Goal: Navigation & Orientation: Find specific page/section

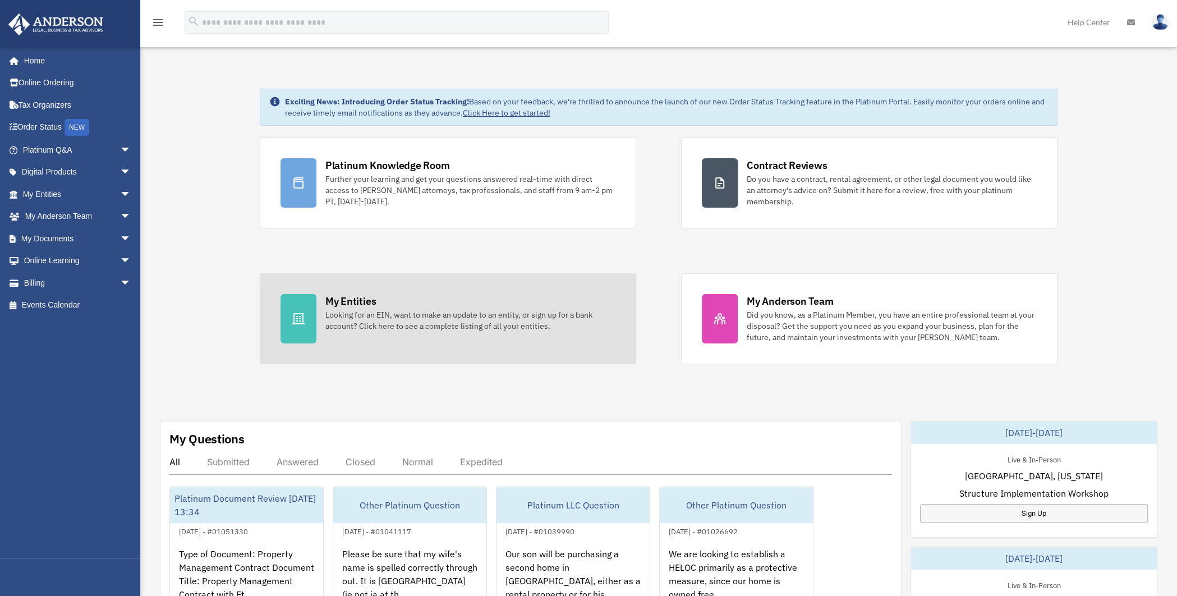
click at [367, 309] on div "Looking for an EIN, want to make an update to an entity, or sign up for a bank …" at bounding box center [471, 320] width 290 height 22
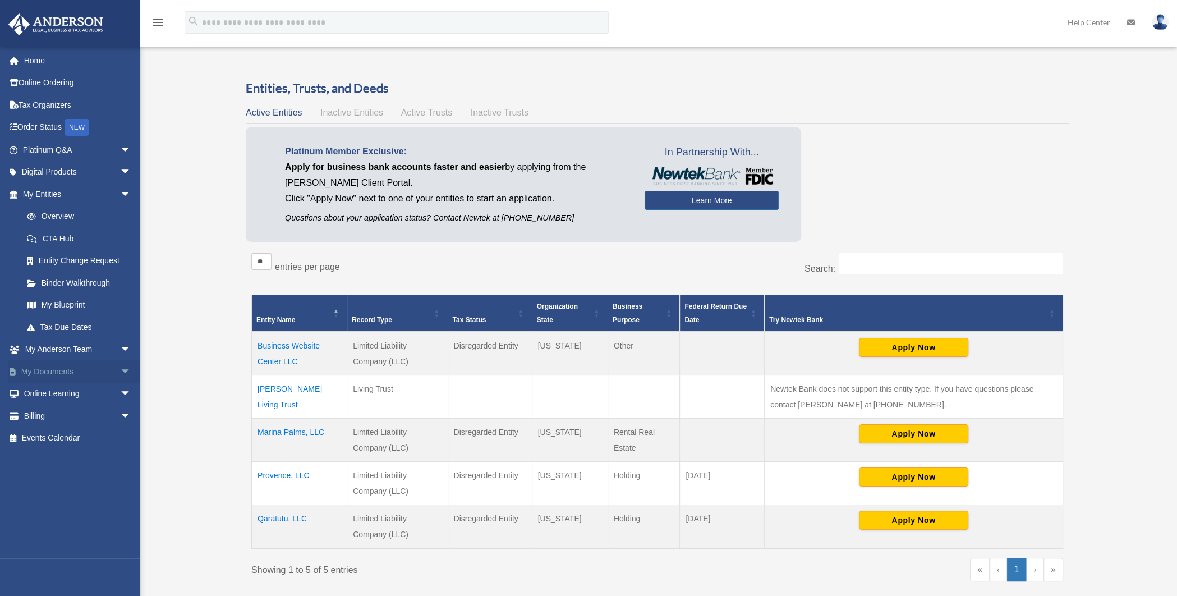
click at [88, 378] on link "My Documents arrow_drop_down" at bounding box center [78, 371] width 140 height 22
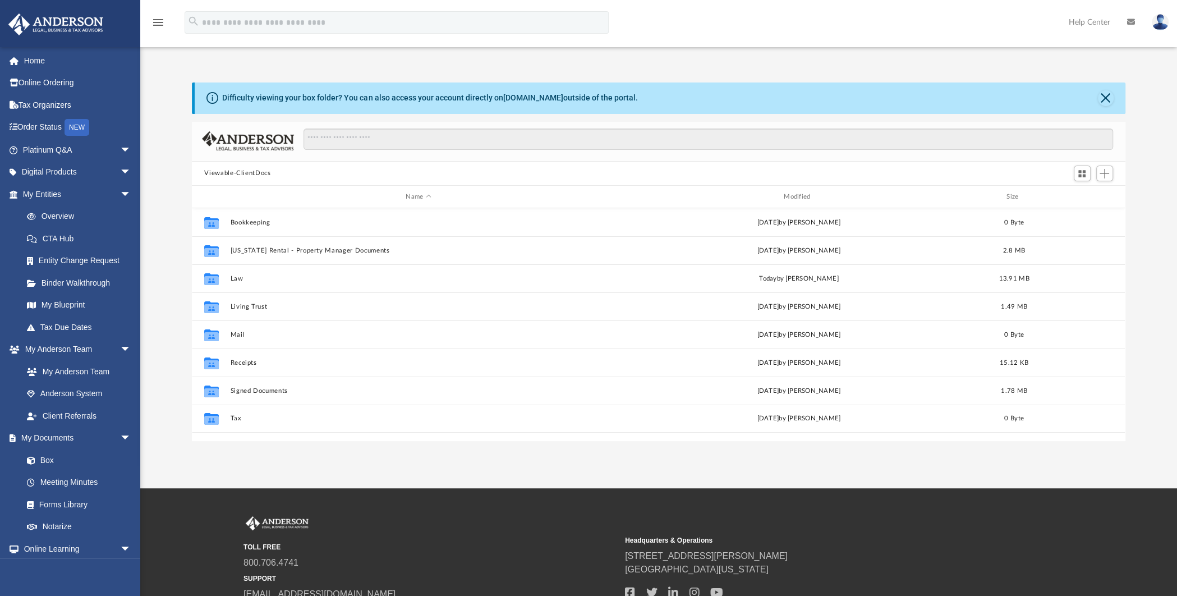
scroll to position [247, 925]
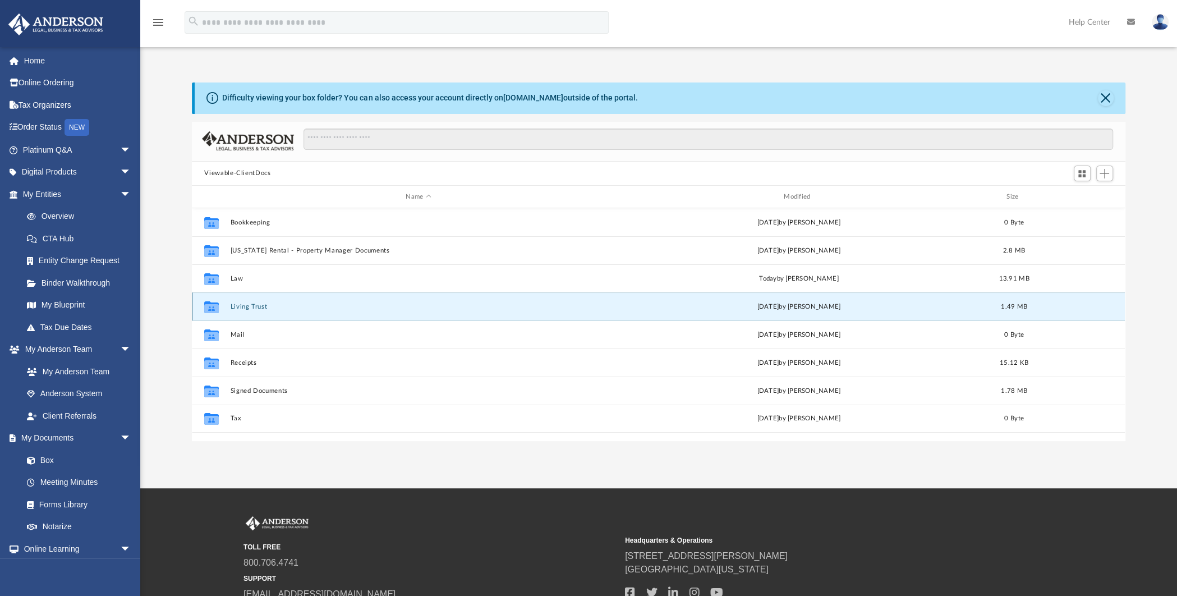
click at [271, 306] on button "Living Trust" at bounding box center [419, 306] width 376 height 7
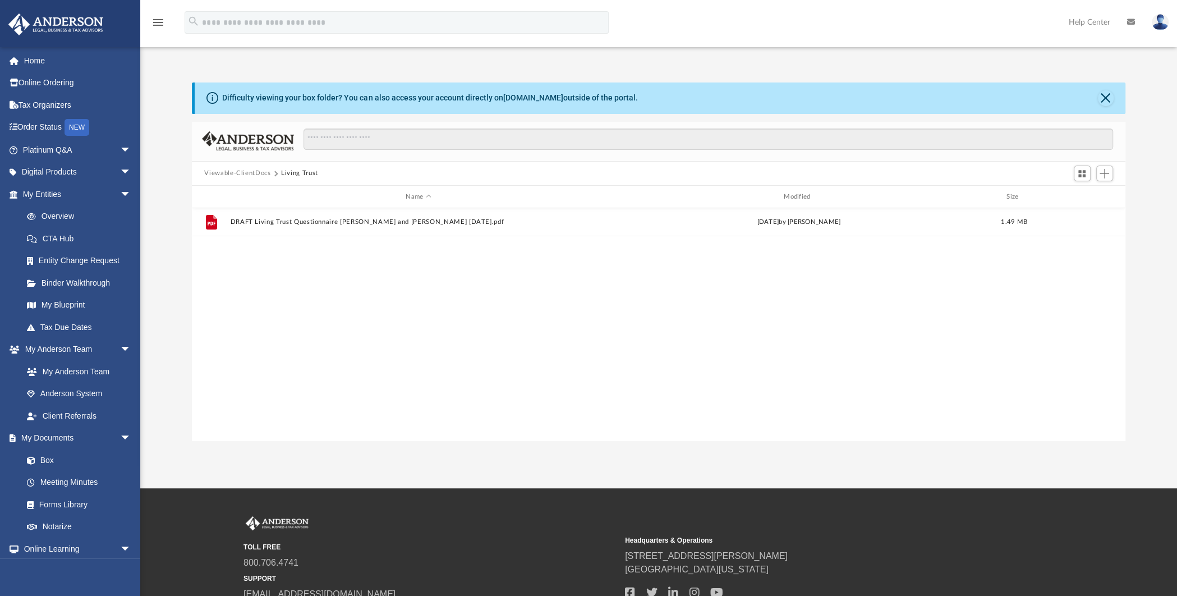
click at [248, 173] on button "Viewable-ClientDocs" at bounding box center [237, 173] width 66 height 10
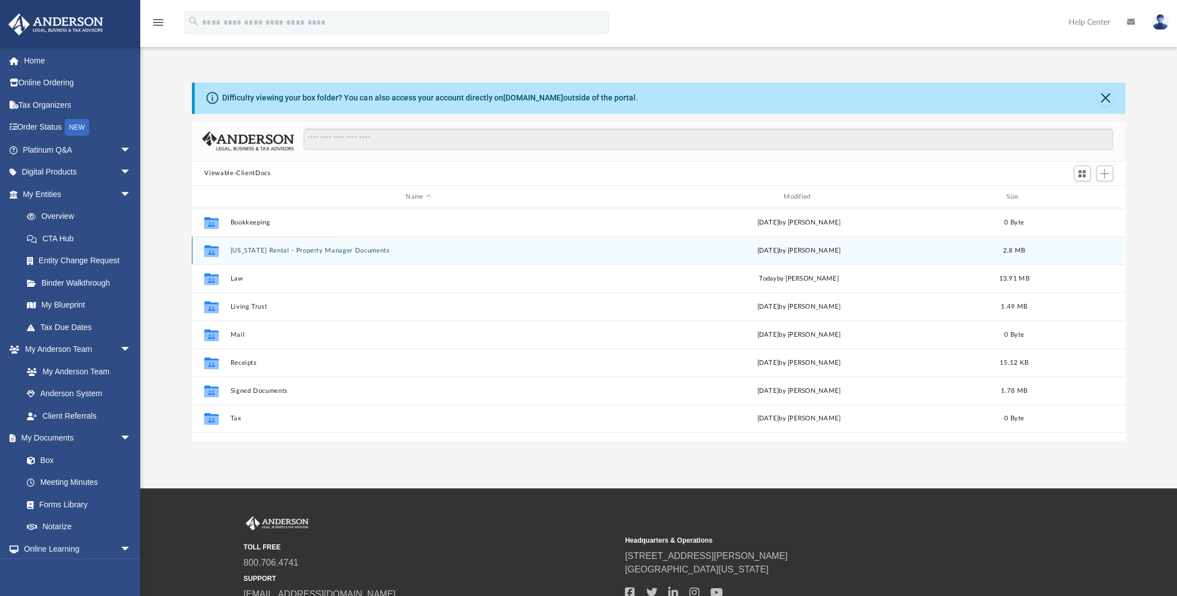
click at [302, 254] on div "Collaborated Folder Hawaii Rental - Property Manager Documents Tue Jul 22 2025 …" at bounding box center [658, 250] width 933 height 28
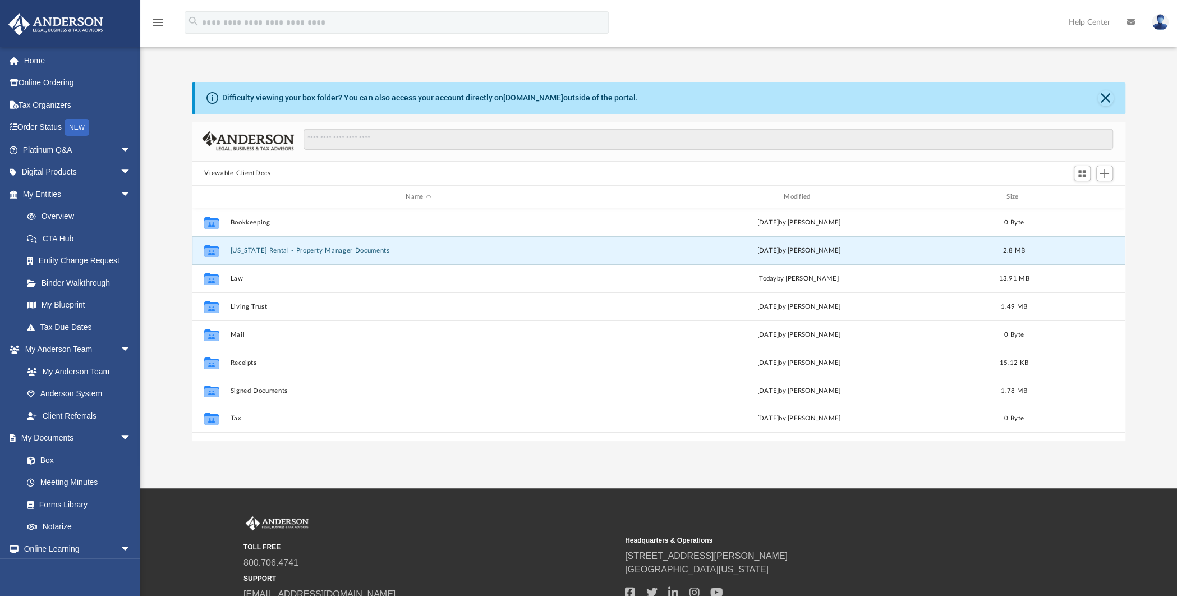
click at [302, 254] on div "Collaborated Folder Hawaii Rental - Property Manager Documents Tue Jul 22 2025 …" at bounding box center [658, 250] width 933 height 28
